Goal: Task Accomplishment & Management: Use online tool/utility

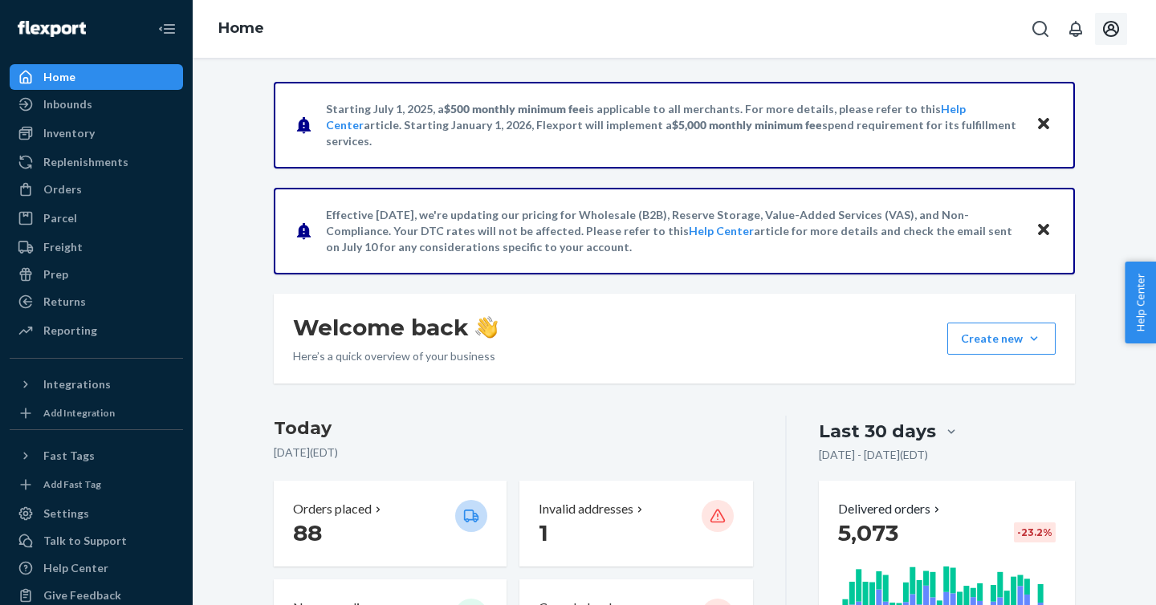
click at [1110, 38] on icon "Open account menu" at bounding box center [1111, 28] width 19 height 19
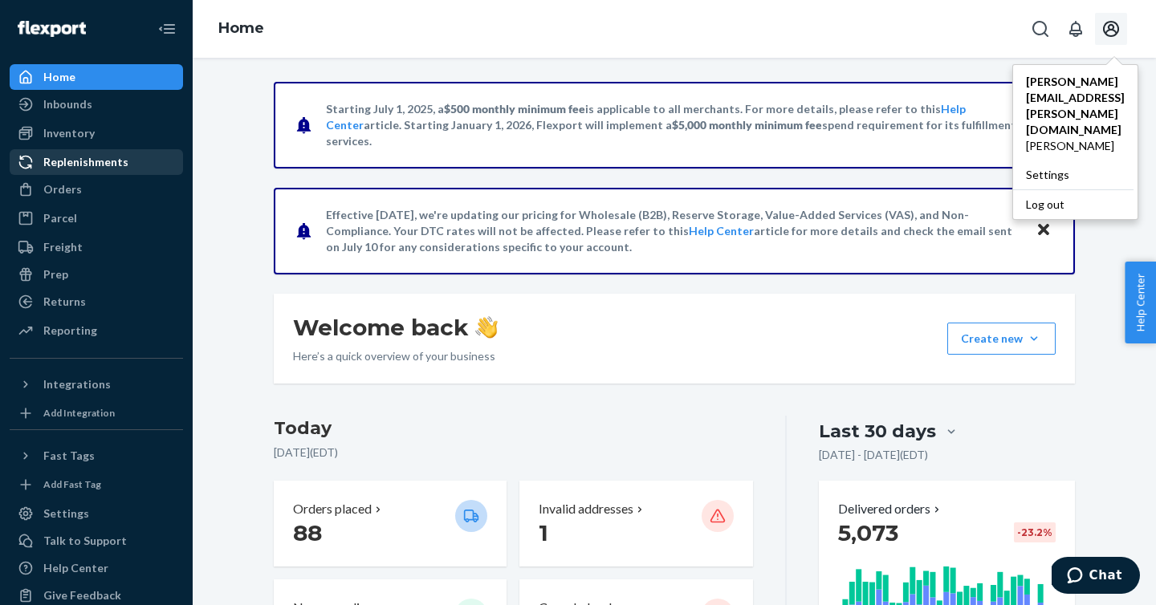
click at [109, 171] on div "Replenishments" at bounding box center [96, 162] width 170 height 22
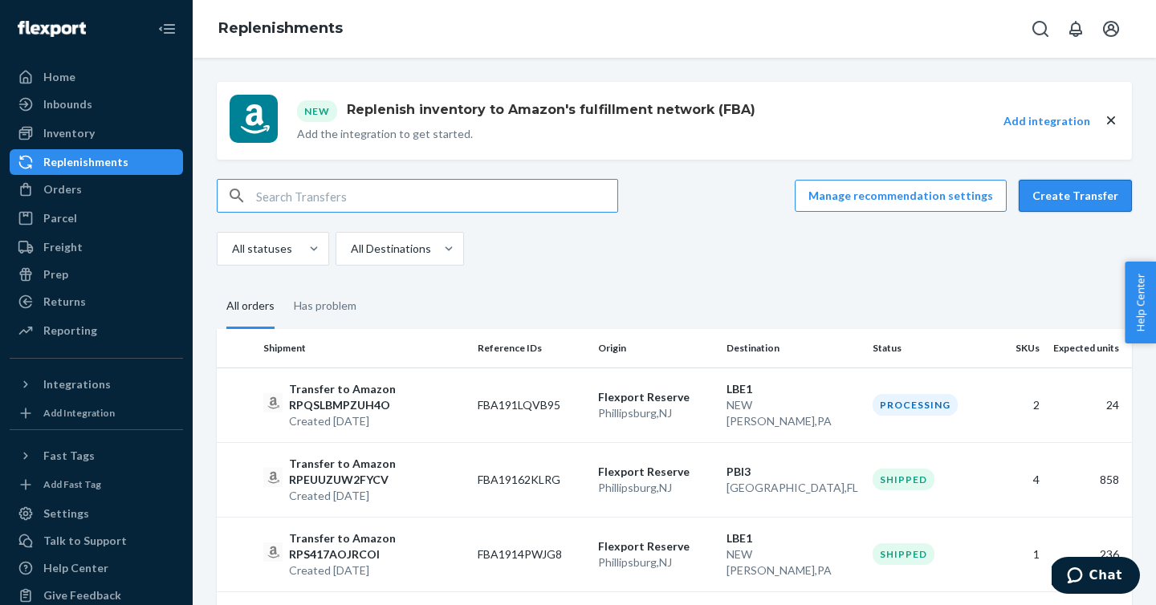
click at [1070, 189] on button "Create Transfer" at bounding box center [1075, 196] width 113 height 32
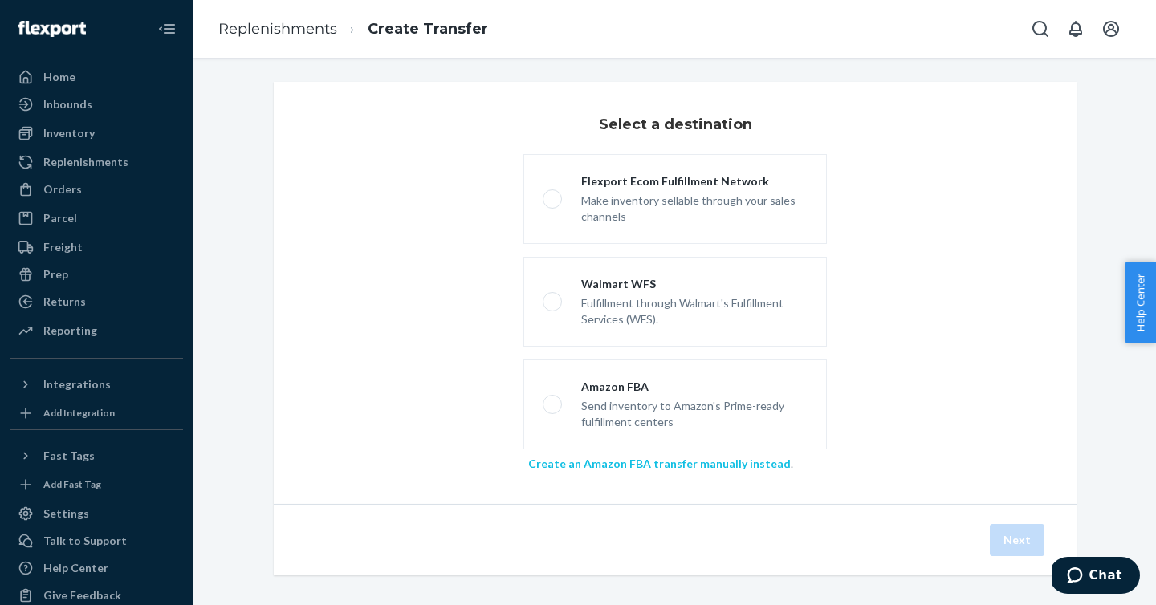
click at [611, 470] on link "Create an Amazon FBA transfer manually instead" at bounding box center [659, 464] width 263 height 14
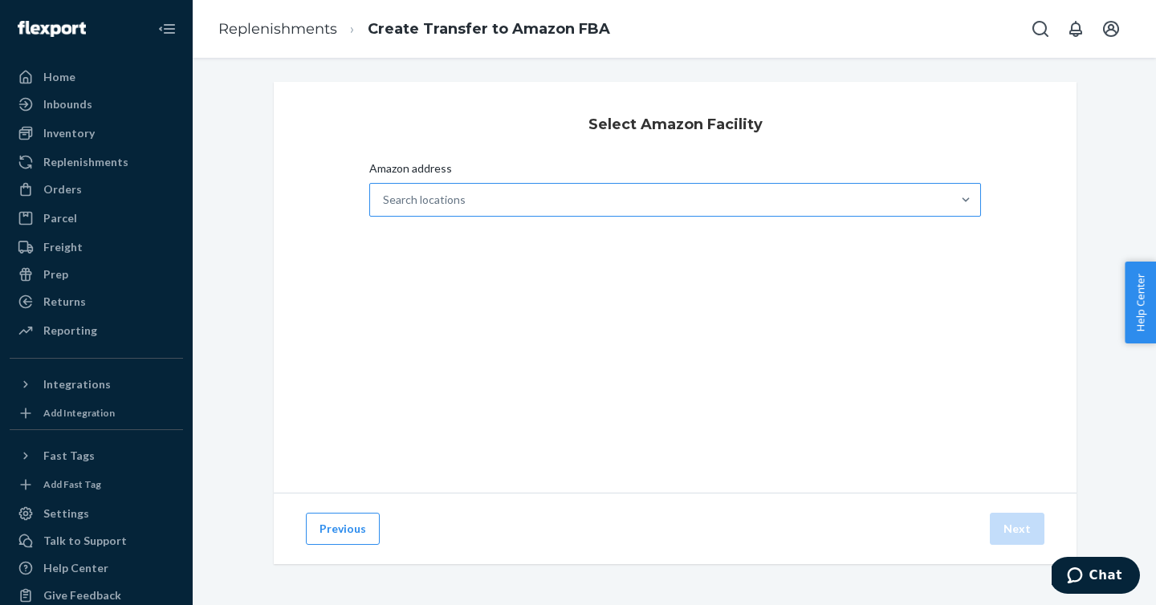
click at [671, 202] on div "Search locations" at bounding box center [660, 200] width 581 height 32
click at [385, 202] on input "Amazon address Search locations" at bounding box center [384, 200] width 2 height 16
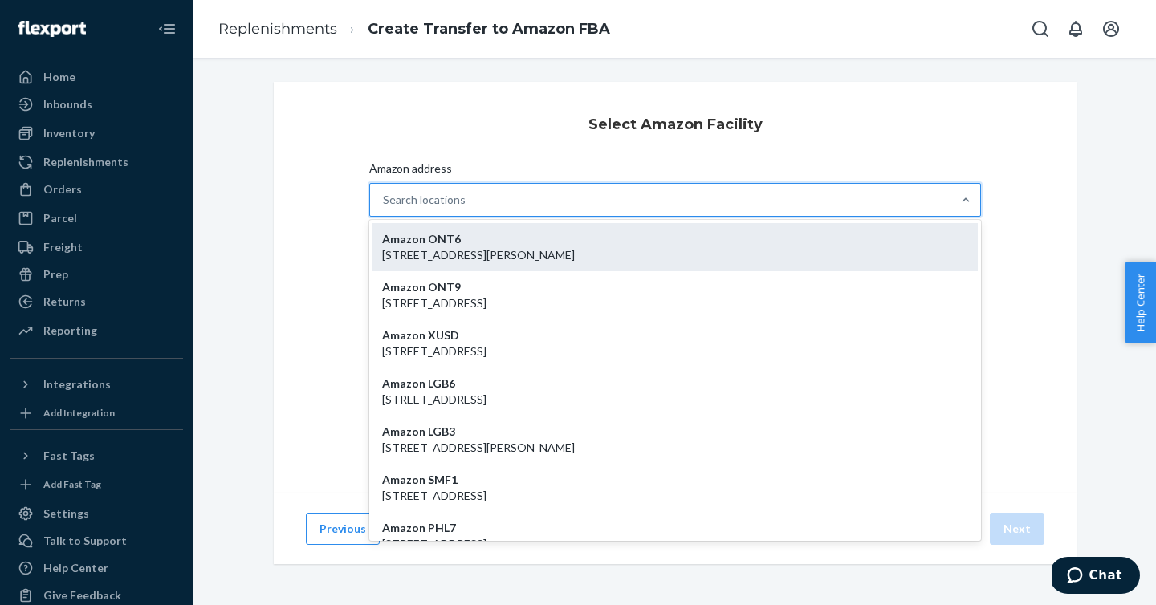
click at [572, 260] on p "[STREET_ADDRESS][PERSON_NAME]" at bounding box center [675, 255] width 586 height 16
click at [385, 208] on input "Amazon address option Amazon ONT6 - [STREET_ADDRESS][PERSON_NAME] focused, 1 of…" at bounding box center [384, 200] width 2 height 16
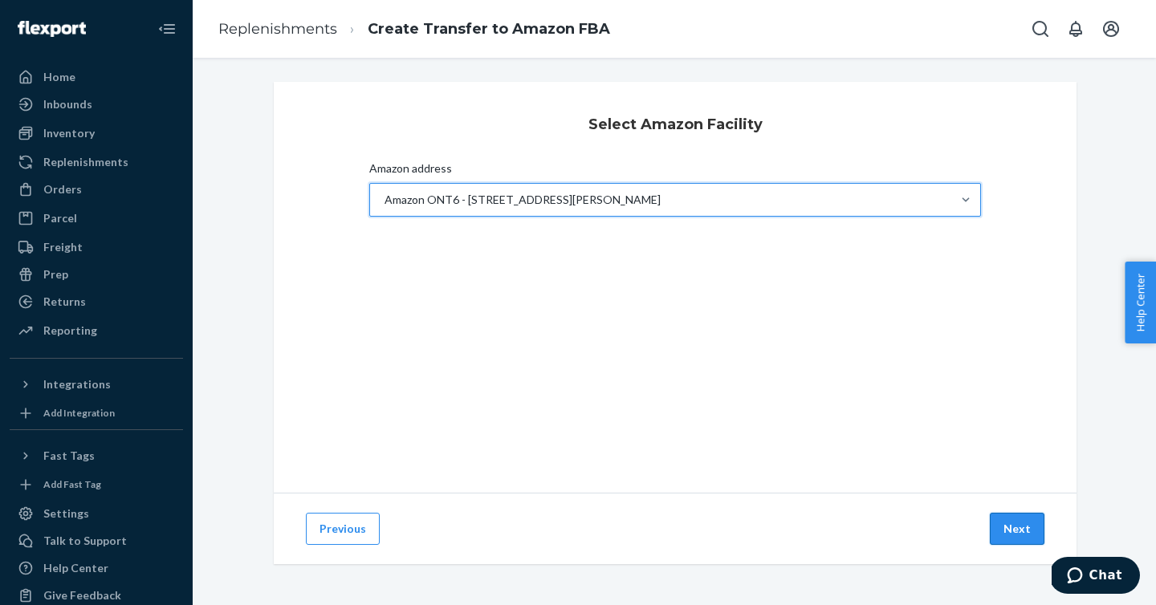
click at [1025, 530] on button "Next" at bounding box center [1017, 529] width 55 height 32
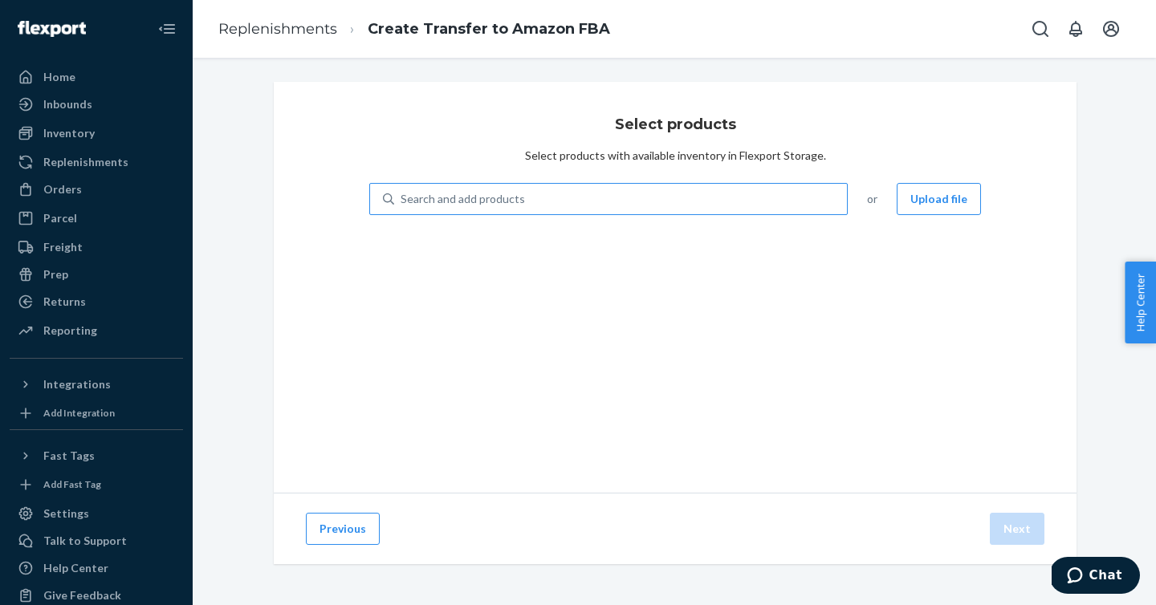
click at [589, 202] on div "Search and add products" at bounding box center [620, 199] width 453 height 29
click at [402, 202] on input "Search and add products" at bounding box center [402, 199] width 2 height 16
paste input "PW-RESVERATROL-1B"
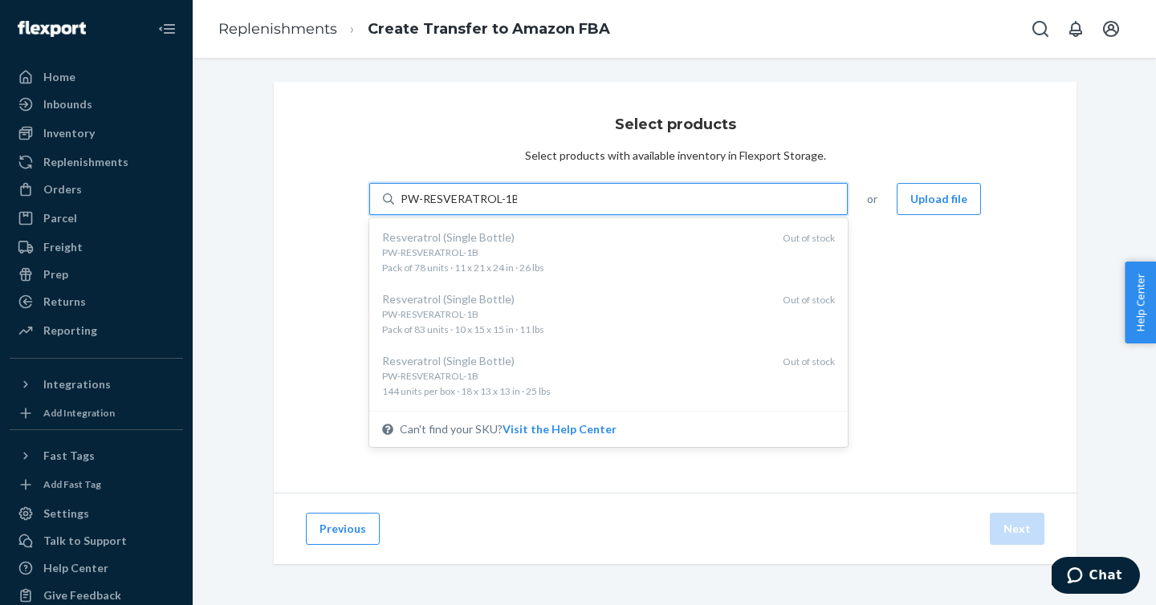
type input "PW-RESVERATROL-1B"
click at [483, 94] on div "Select products Select products with available inventory in Flexport Storage. o…" at bounding box center [675, 287] width 803 height 411
